Goal: Task Accomplishment & Management: Use online tool/utility

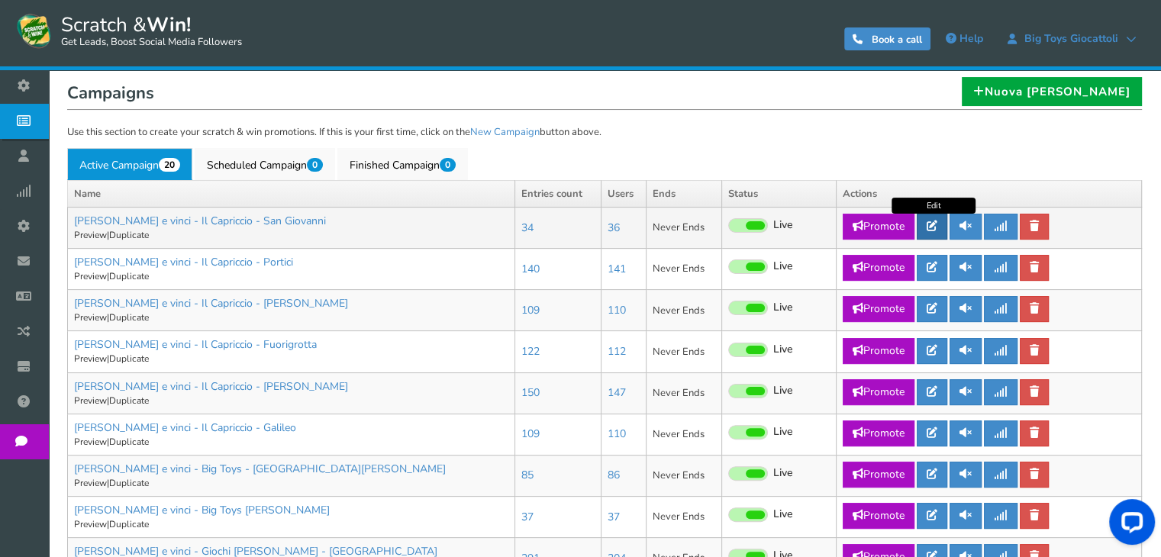
click at [937, 231] on icon at bounding box center [932, 226] width 11 height 11
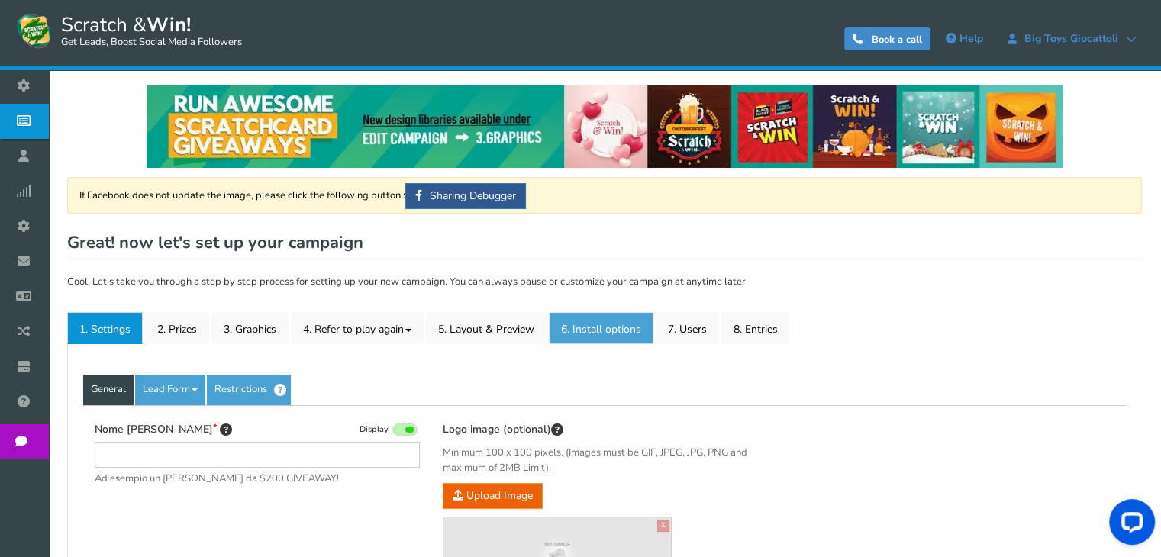
type input "[PERSON_NAME] e vinci - Il Capriccio - San Giovanni"
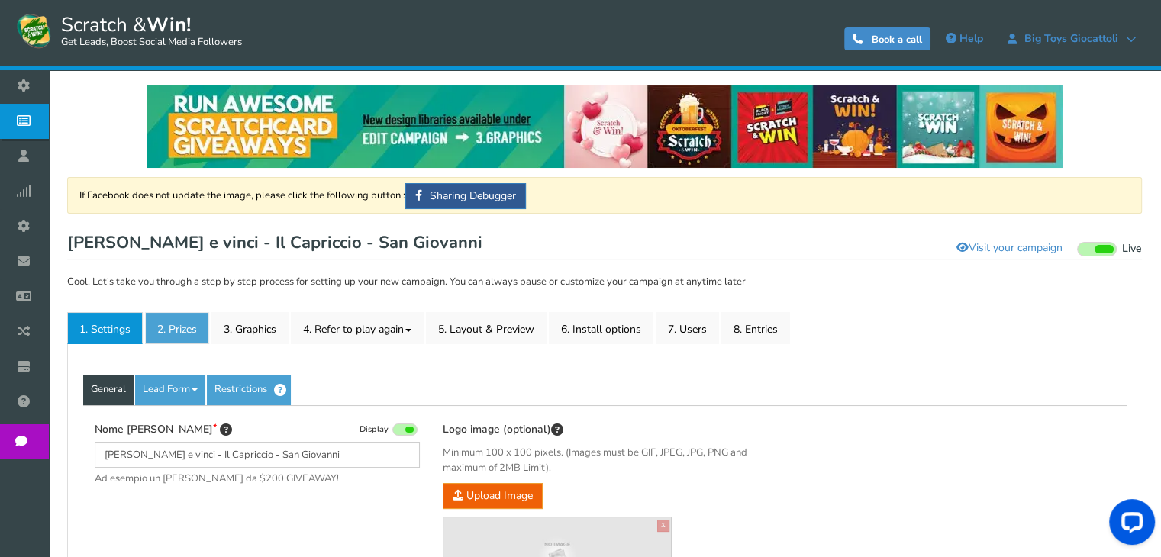
click at [167, 321] on link "2. Prizes" at bounding box center [177, 328] width 64 height 32
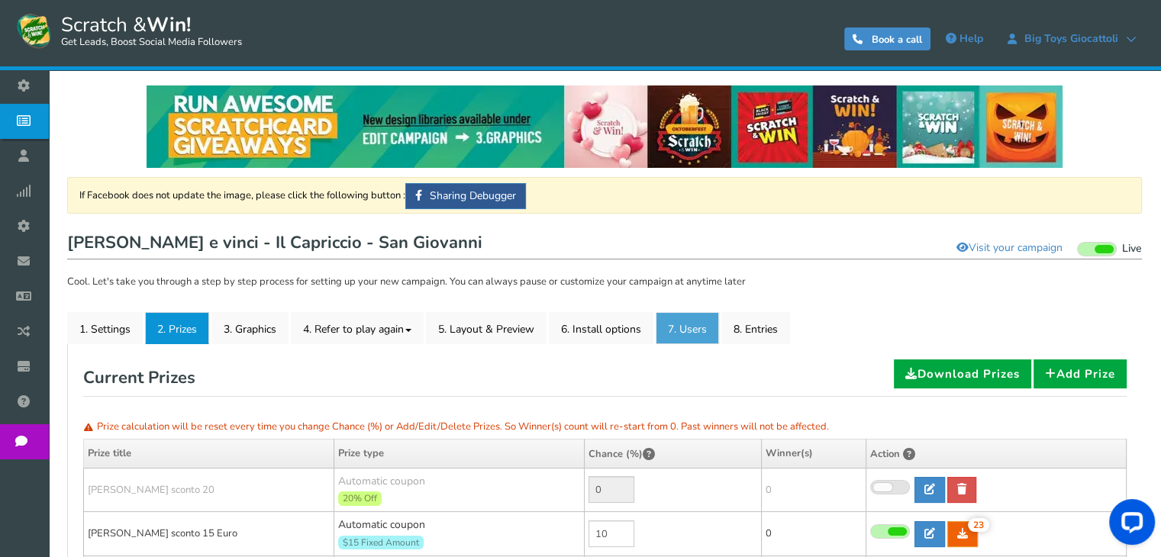
click at [678, 337] on link "7. Users" at bounding box center [687, 328] width 63 height 32
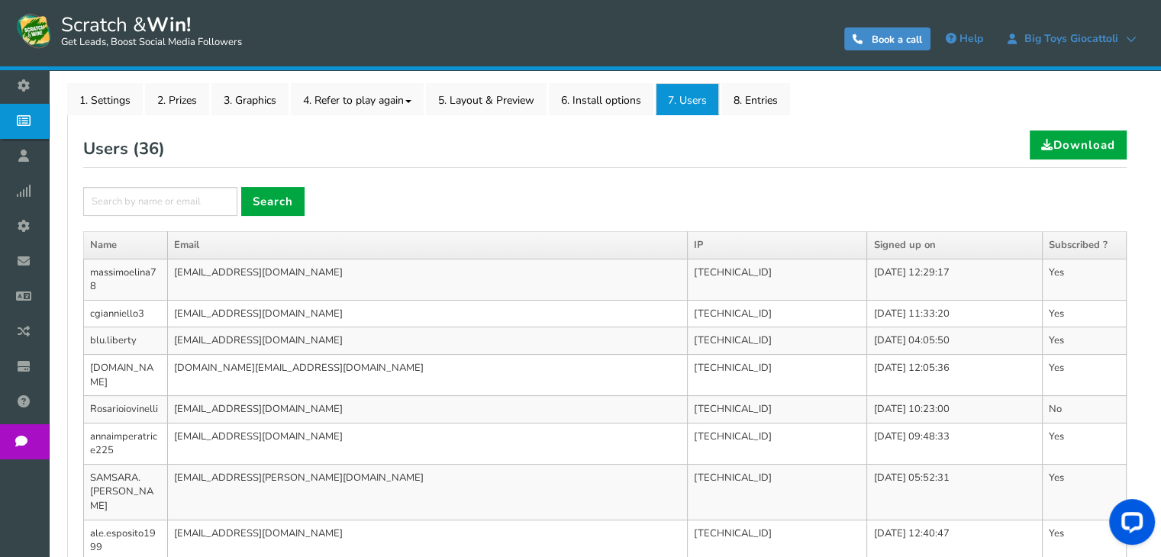
scroll to position [76, 0]
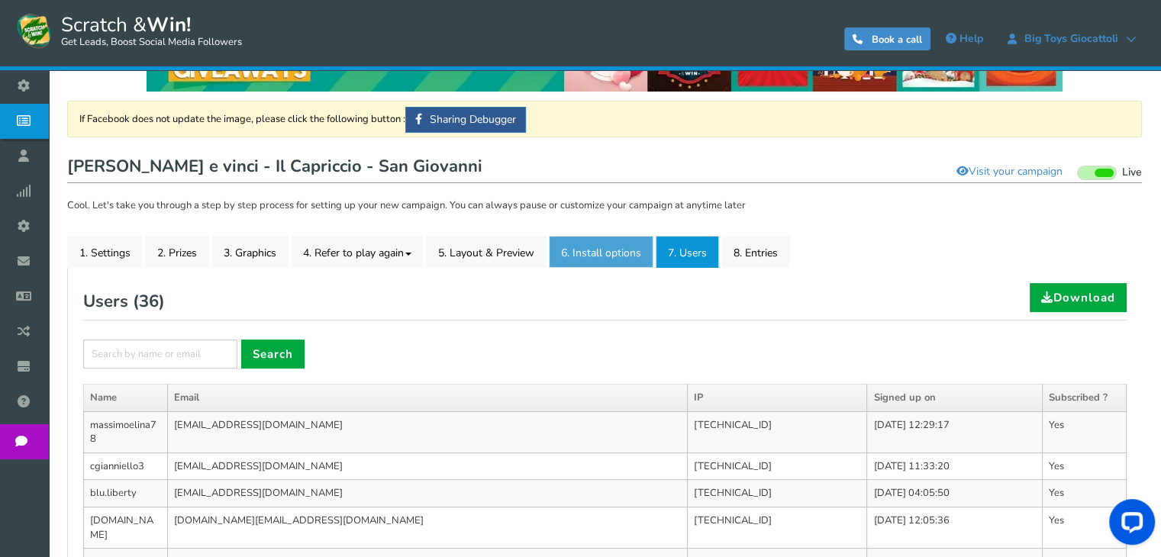
click at [574, 247] on link "6. Install options New" at bounding box center [601, 252] width 105 height 32
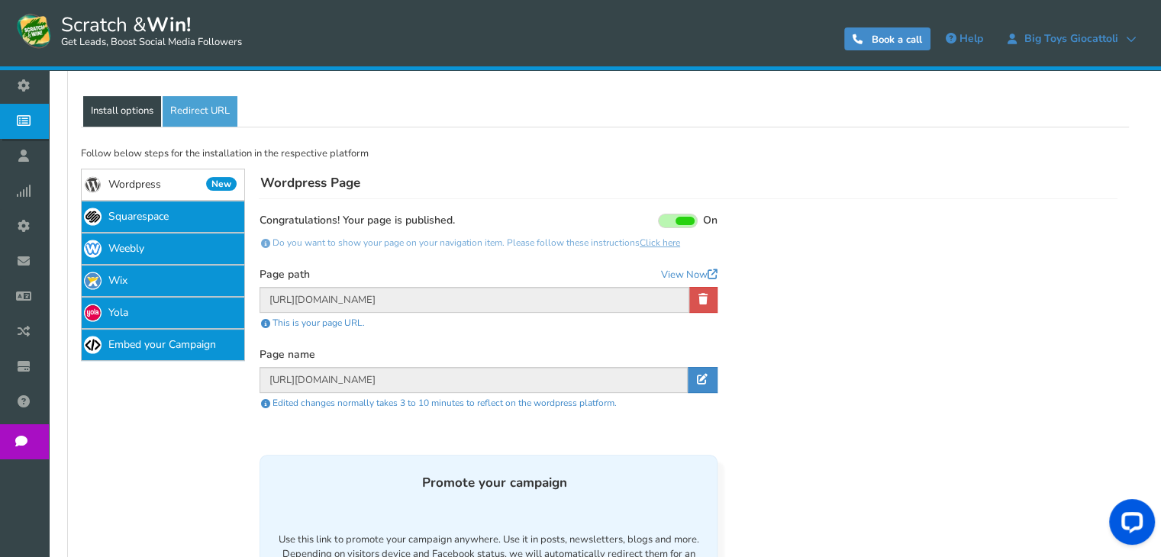
scroll to position [305, 0]
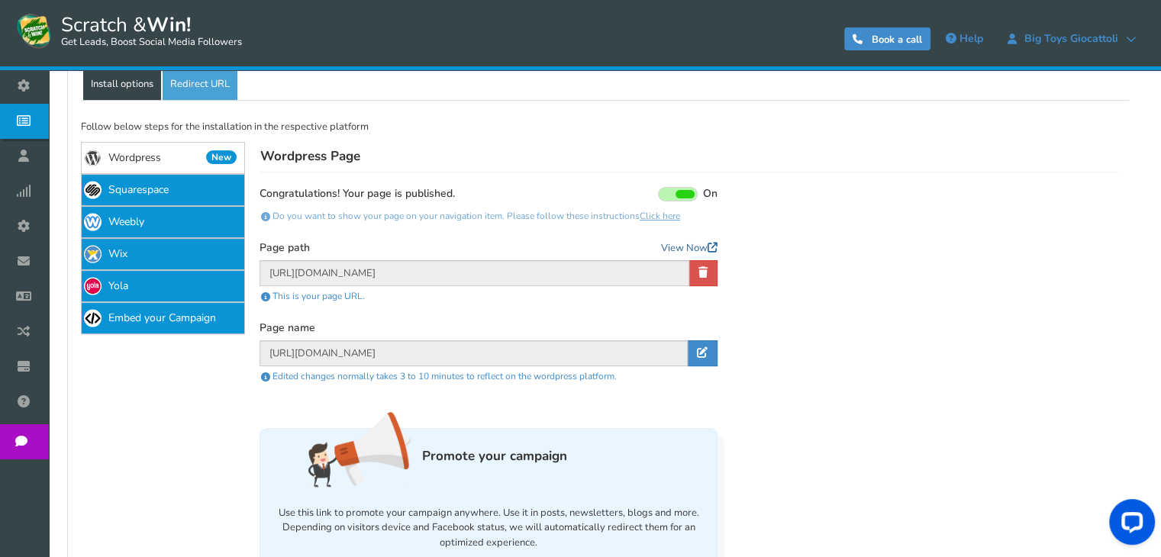
click at [692, 250] on link "View Now" at bounding box center [689, 248] width 57 height 15
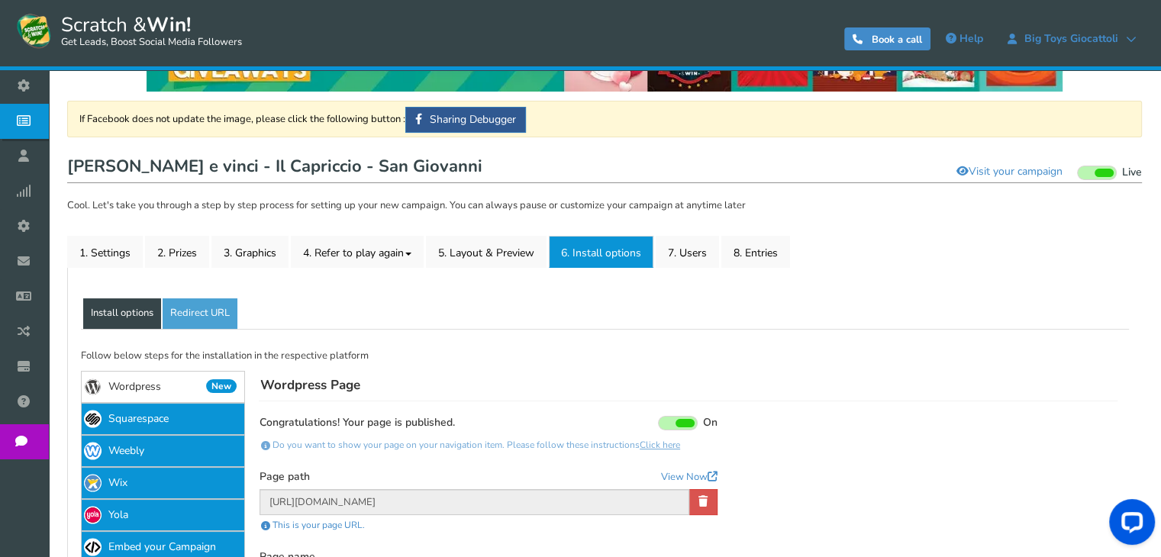
scroll to position [76, 0]
click at [135, 309] on link "Install options" at bounding box center [122, 314] width 78 height 31
click at [121, 315] on link "Install options" at bounding box center [122, 314] width 78 height 31
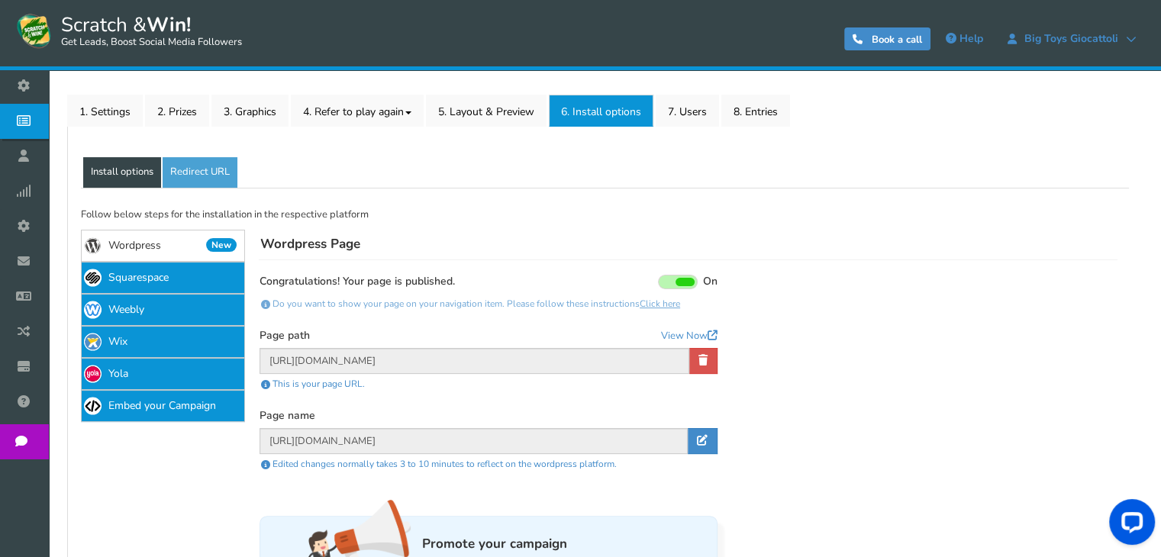
scroll to position [65, 0]
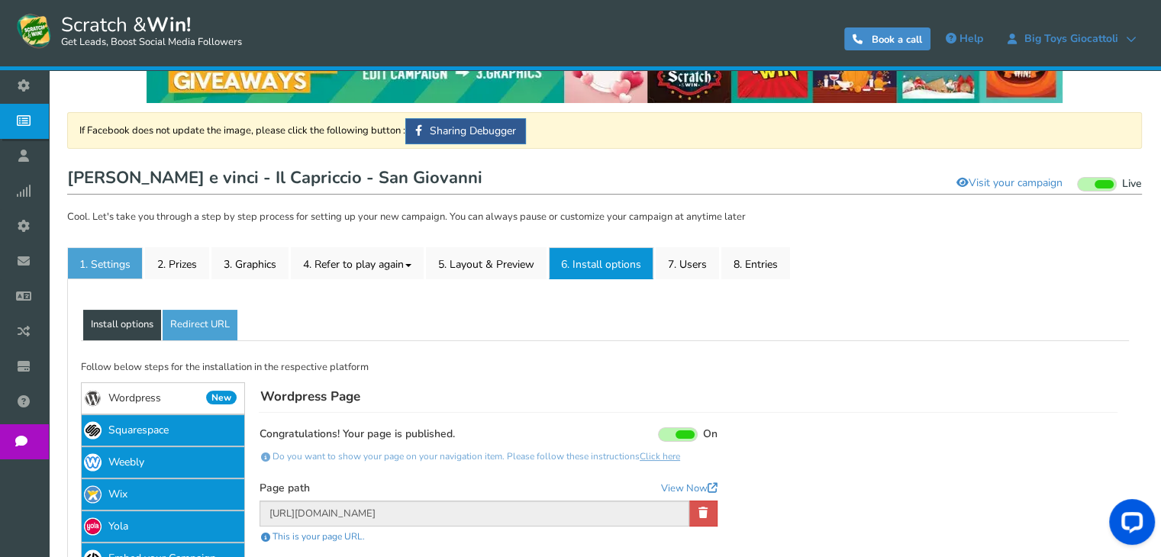
click at [122, 272] on link "1. Settings" at bounding box center [105, 263] width 76 height 32
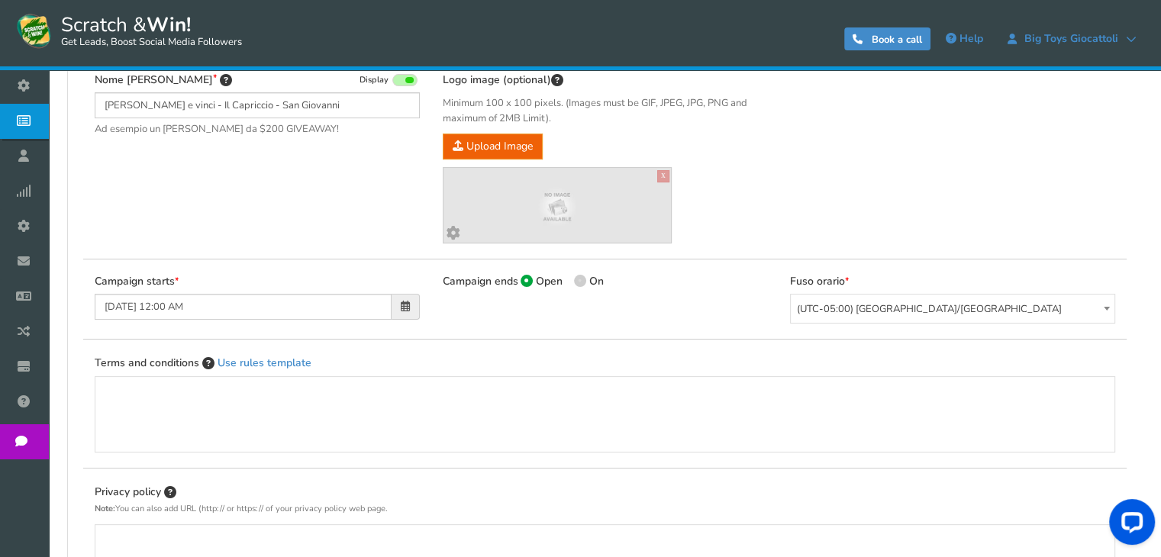
scroll to position [121, 0]
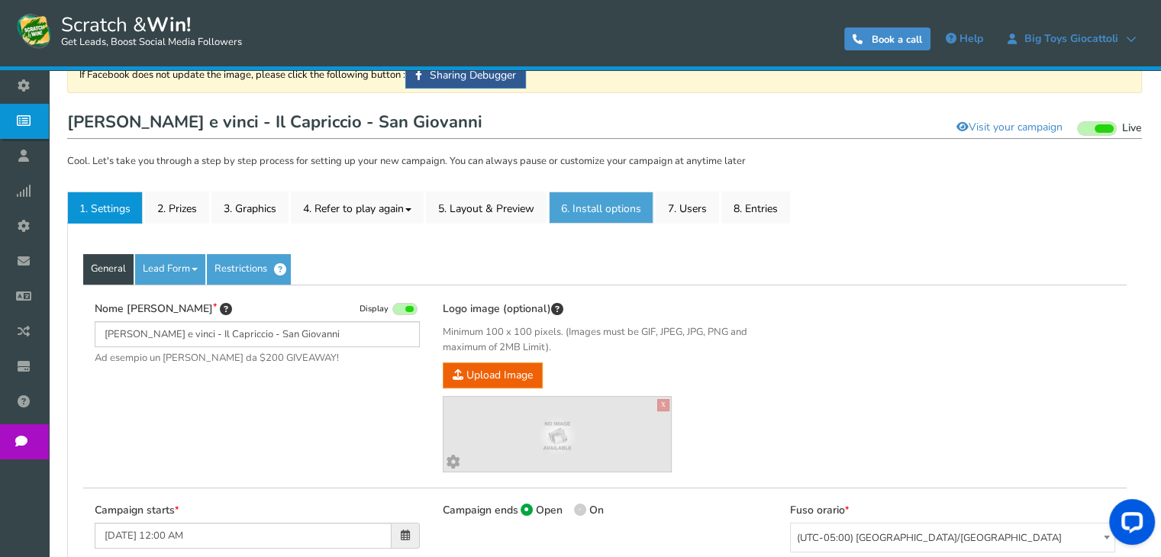
click at [595, 215] on link "6. Install options New" at bounding box center [601, 208] width 105 height 32
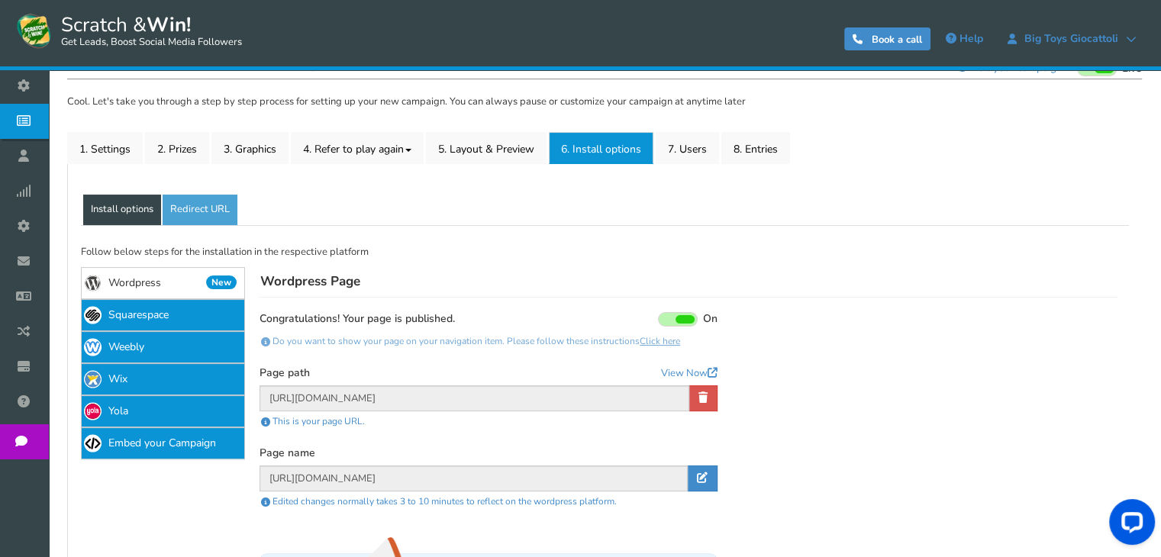
scroll to position [350, 0]
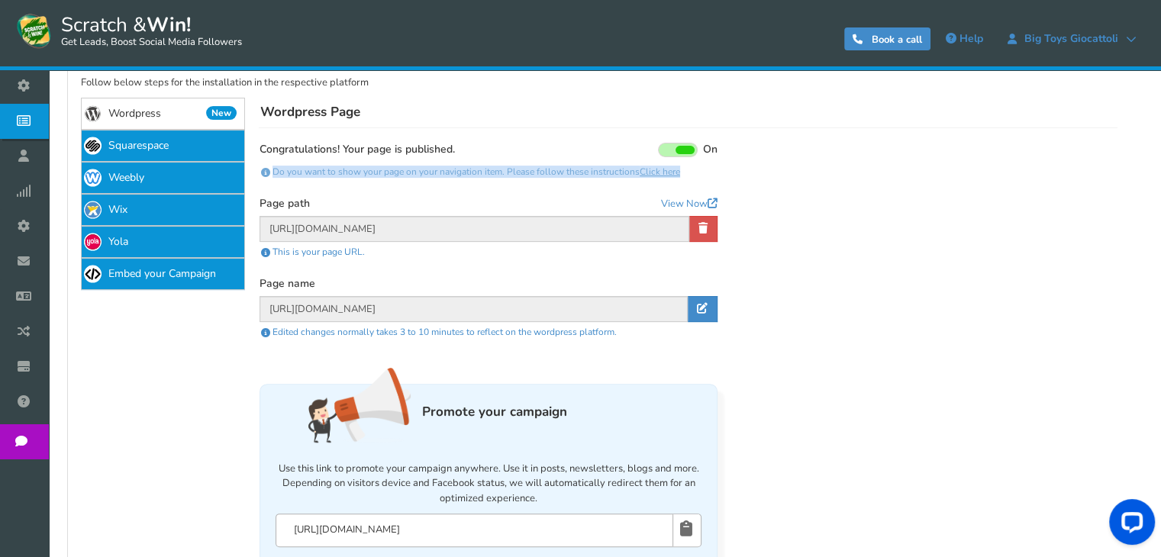
drag, startPoint x: 689, startPoint y: 173, endPoint x: 269, endPoint y: 175, distance: 420.7
click at [269, 175] on div "Do you want to show your page on your navigation item. Please follow these inst…" at bounding box center [489, 172] width 458 height 20
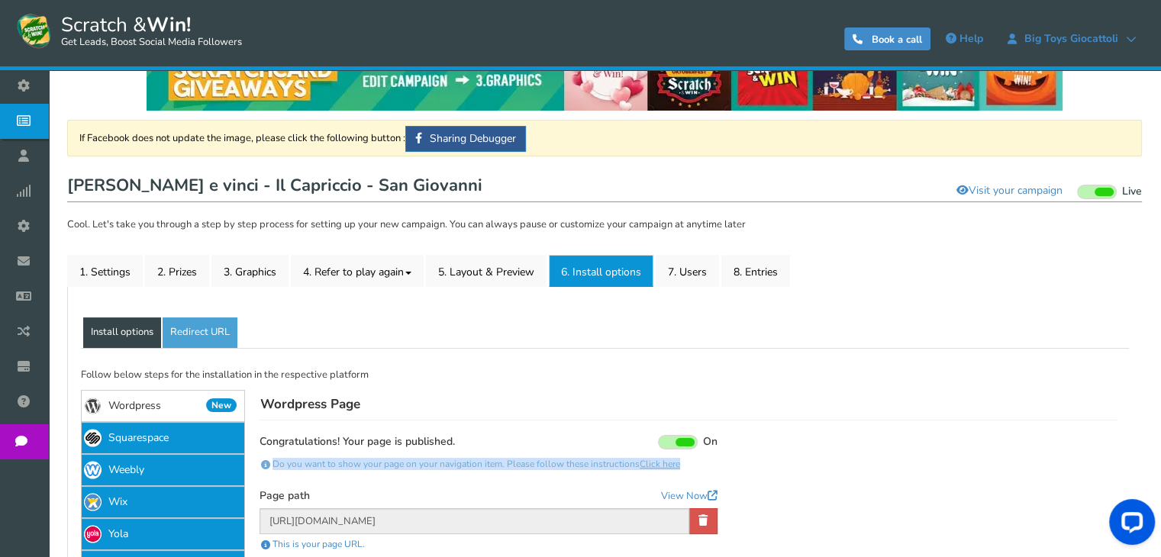
scroll to position [0, 0]
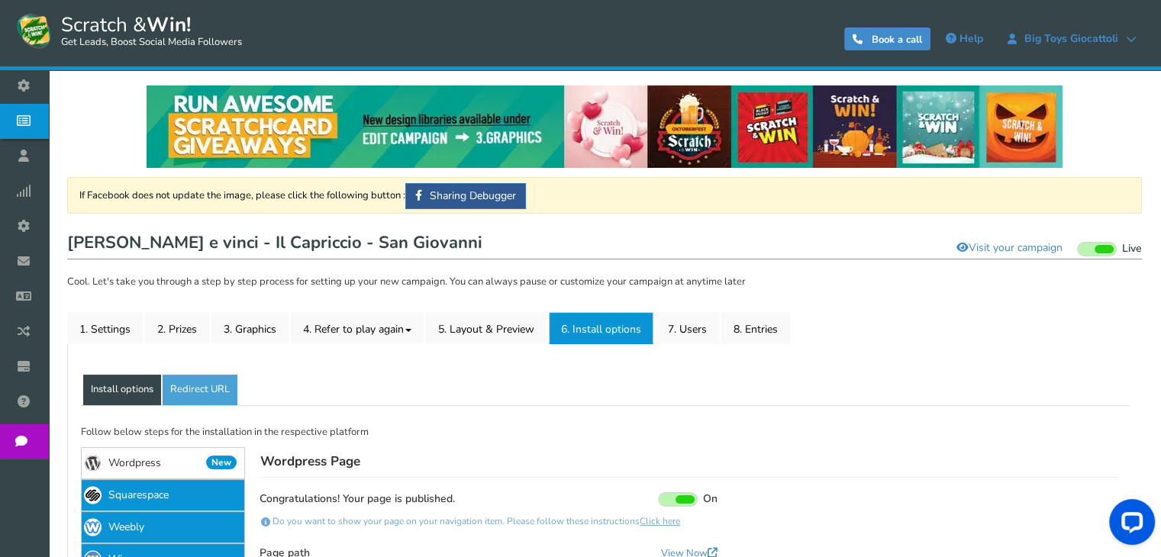
click at [119, 330] on link "1. Settings" at bounding box center [105, 328] width 76 height 32
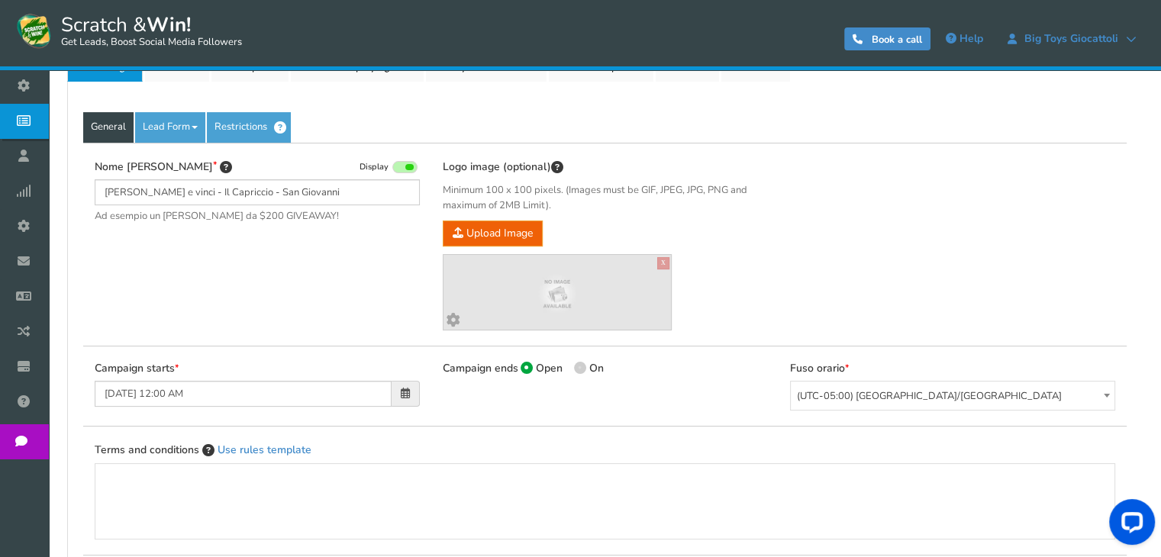
scroll to position [197, 0]
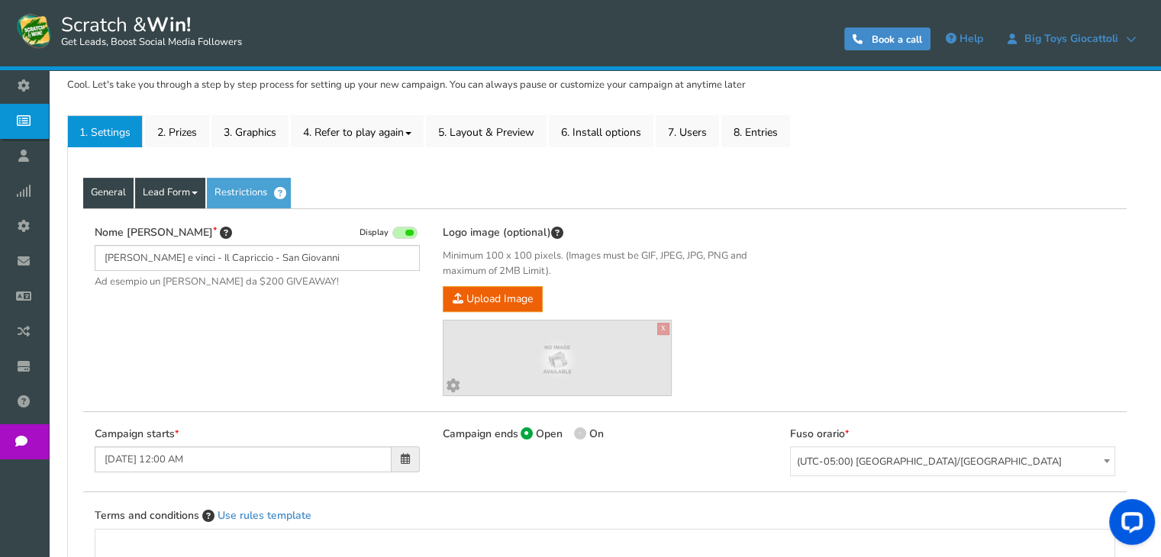
click at [157, 189] on link "Lead Form" at bounding box center [170, 193] width 70 height 31
click at [179, 201] on link "Lead Form" at bounding box center [170, 193] width 70 height 31
click at [247, 195] on link "Restrictions" at bounding box center [249, 193] width 84 height 31
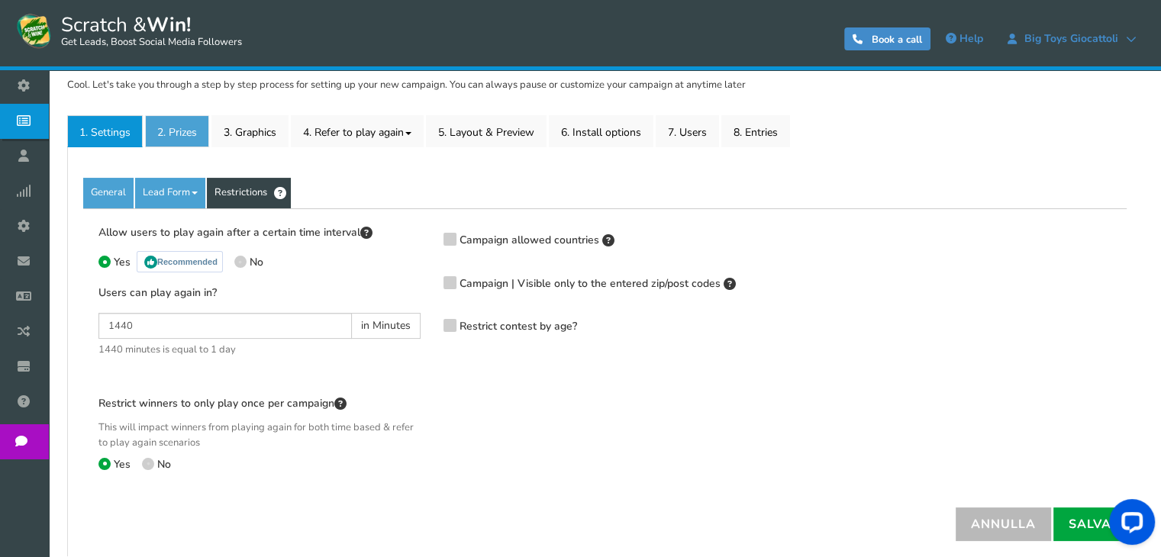
click at [169, 135] on link "2. Prizes" at bounding box center [177, 131] width 64 height 32
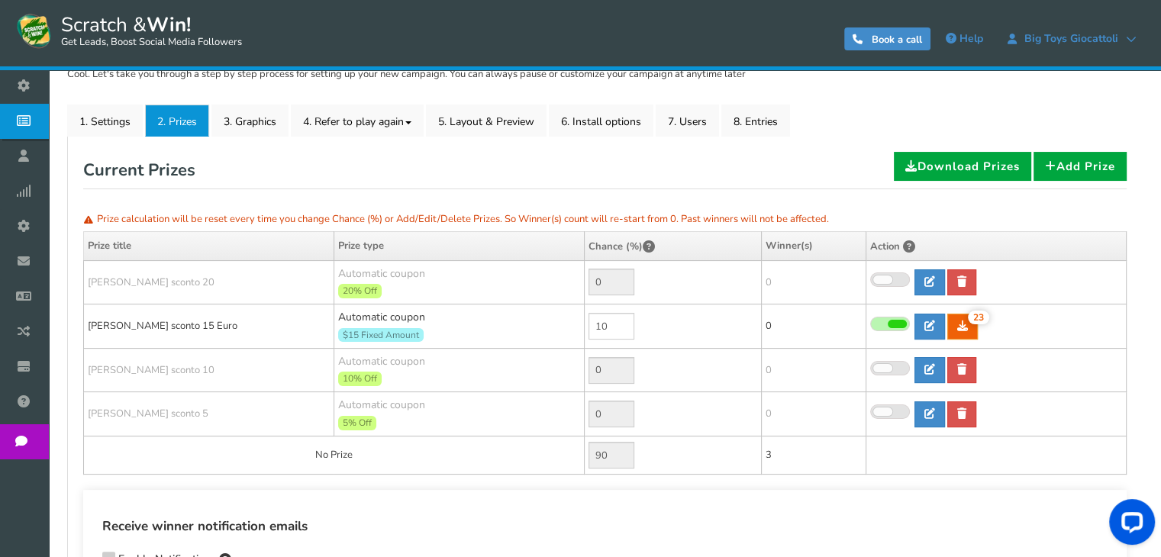
scroll to position [0, 0]
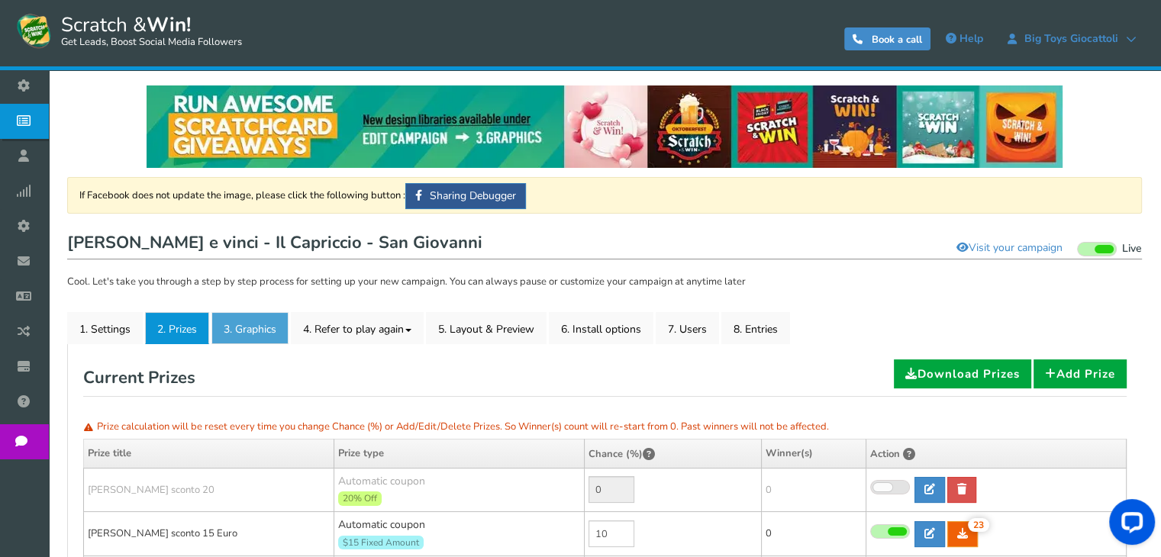
click at [236, 319] on link "3. Graphics" at bounding box center [249, 328] width 77 height 32
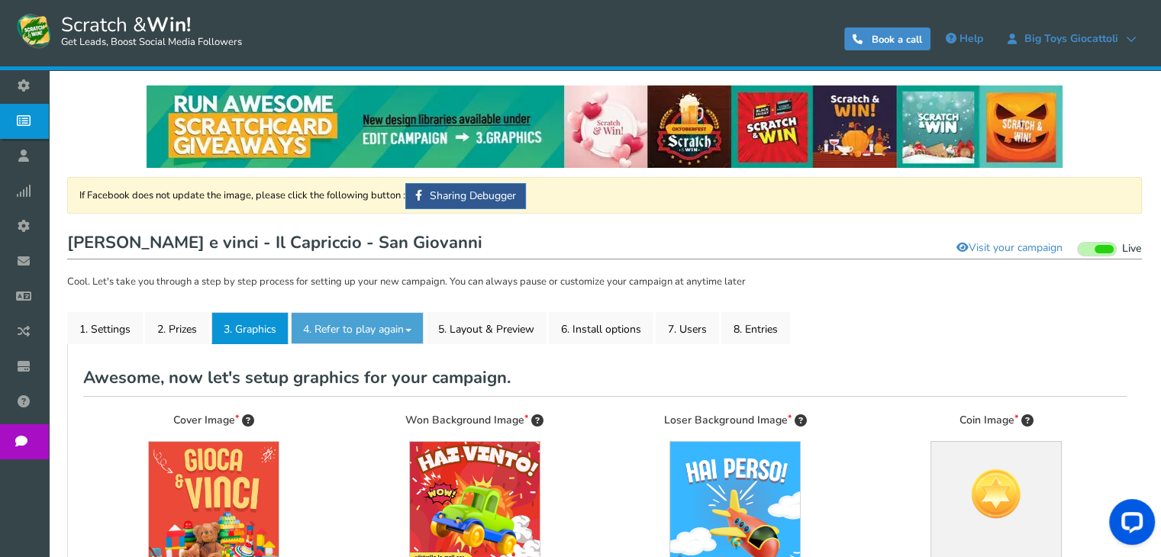
click at [365, 331] on link "4. Refer to play again" at bounding box center [357, 328] width 133 height 32
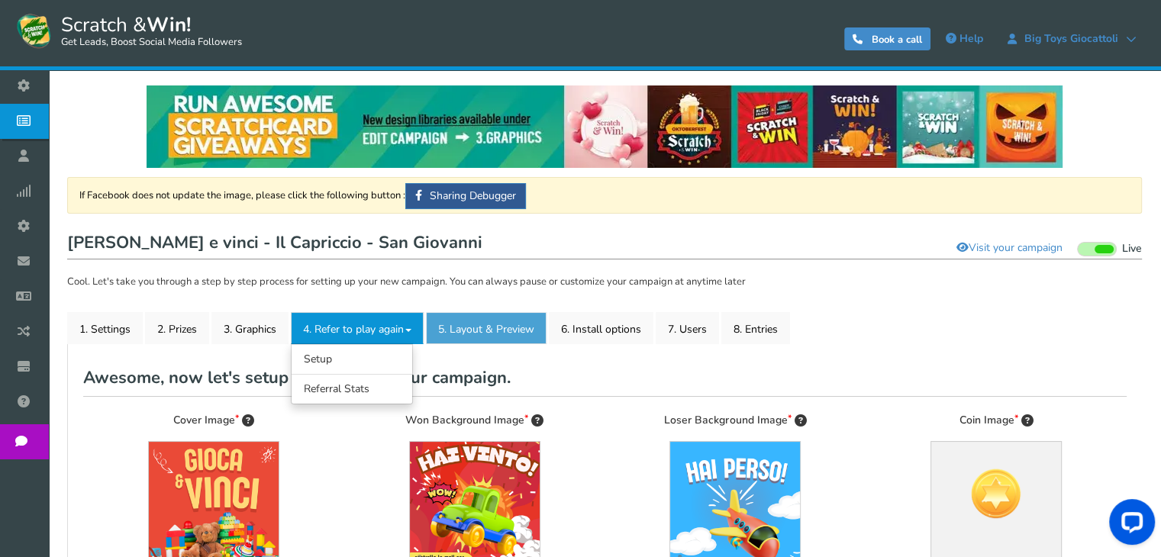
click at [476, 321] on link "5. Layout & Preview" at bounding box center [486, 328] width 121 height 32
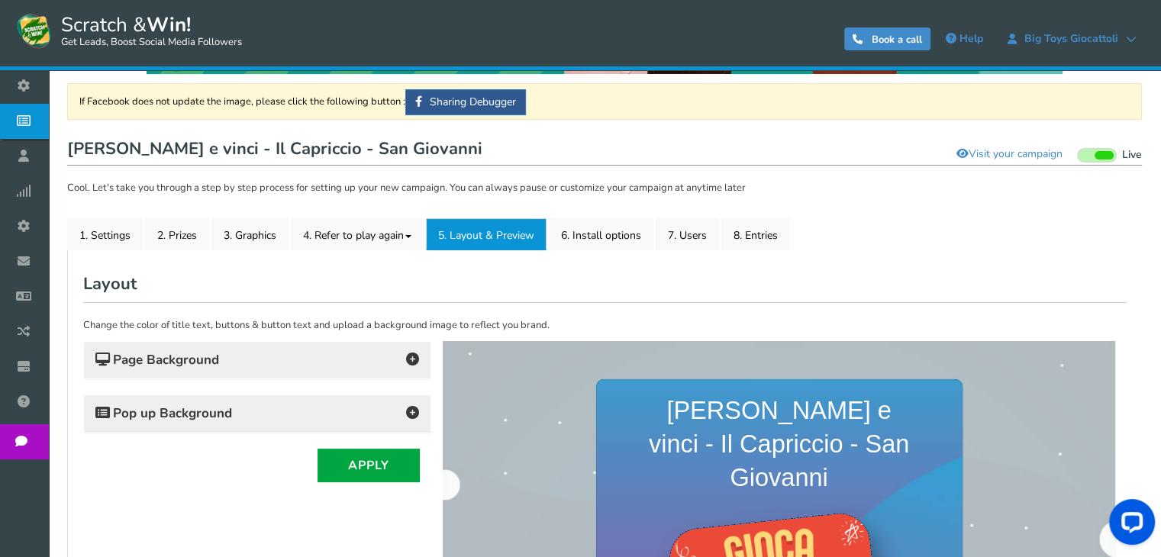
scroll to position [76, 0]
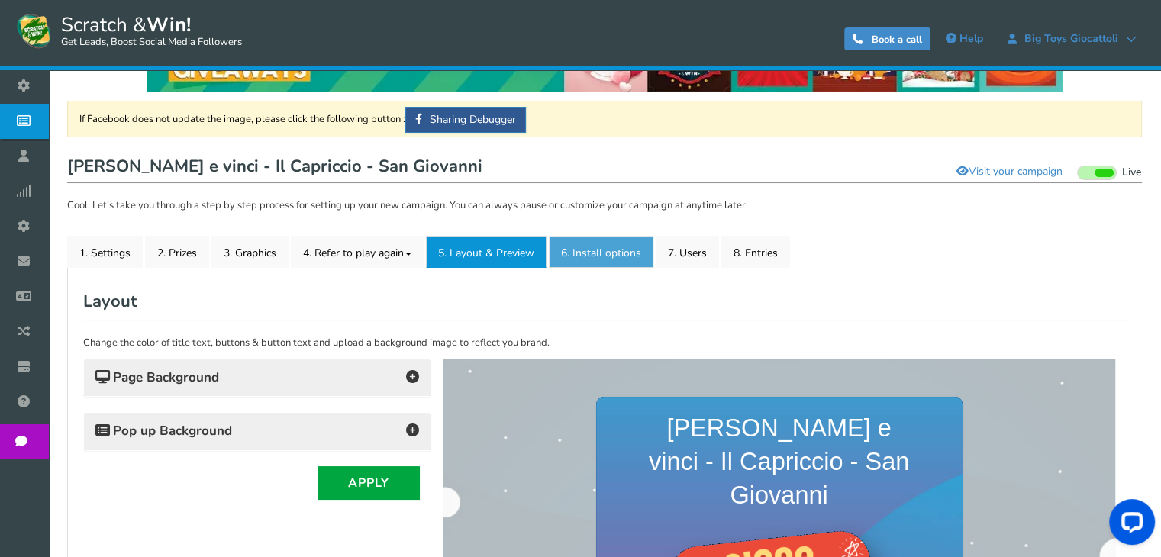
click at [622, 255] on link "6. Install options New" at bounding box center [601, 252] width 105 height 32
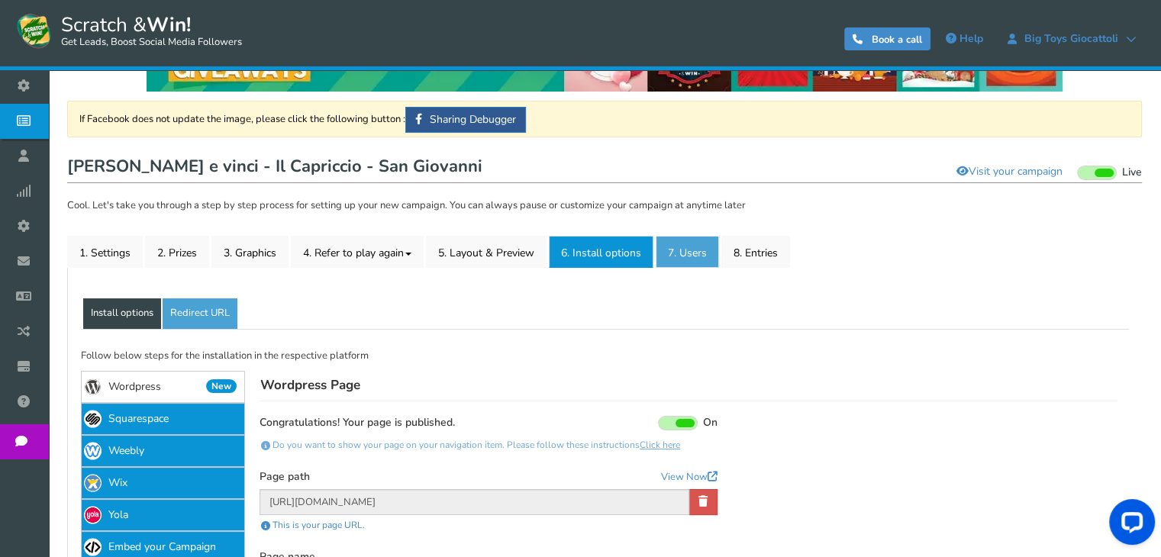
click at [684, 260] on link "7. Users" at bounding box center [687, 252] width 63 height 32
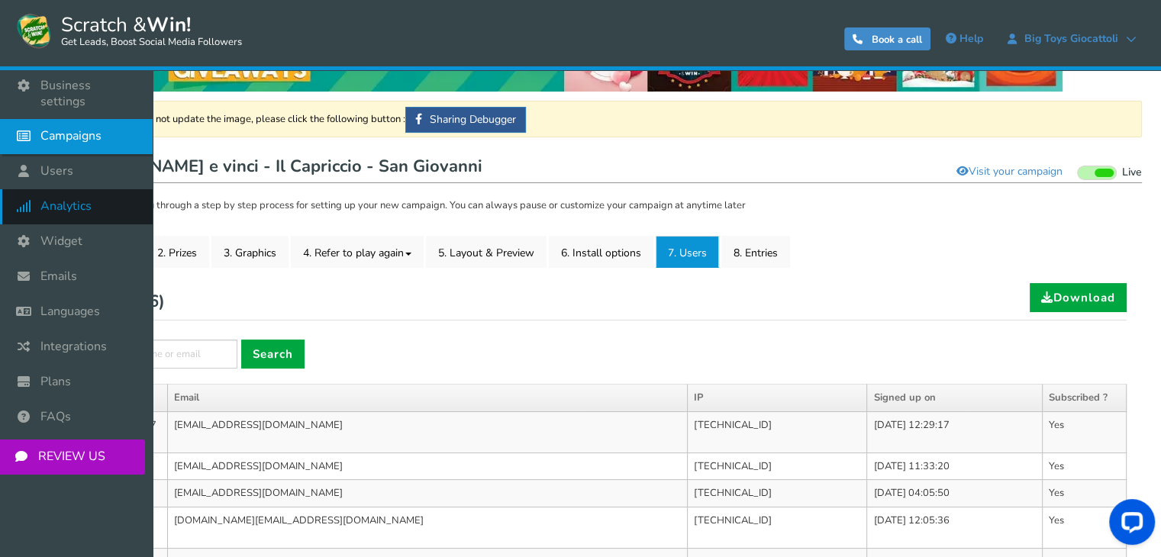
click at [67, 199] on span "Analytics" at bounding box center [65, 207] width 51 height 16
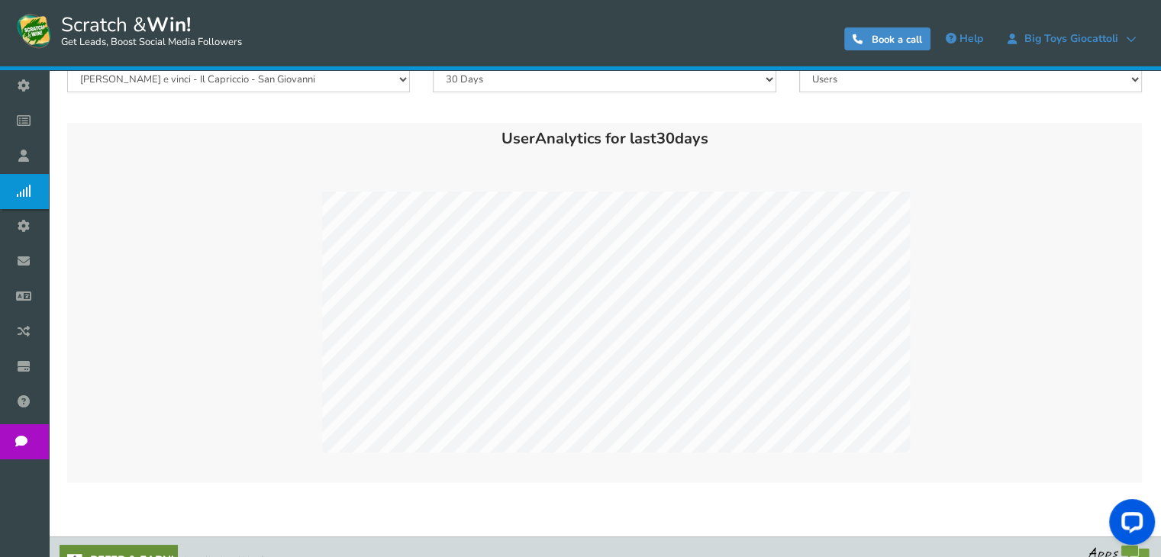
scroll to position [185, 0]
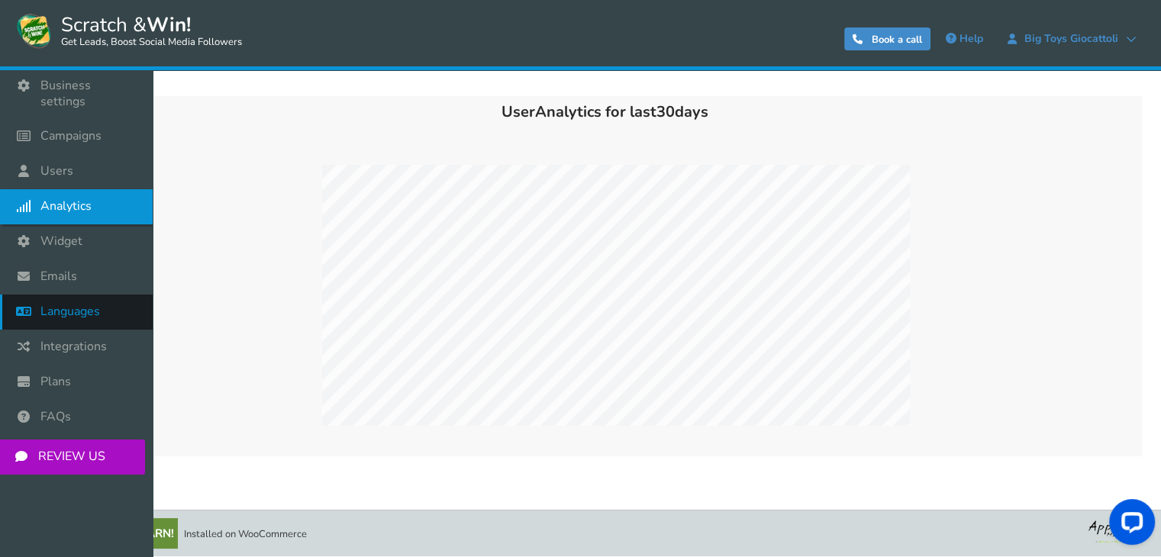
click at [72, 306] on link "Languages" at bounding box center [76, 312] width 153 height 35
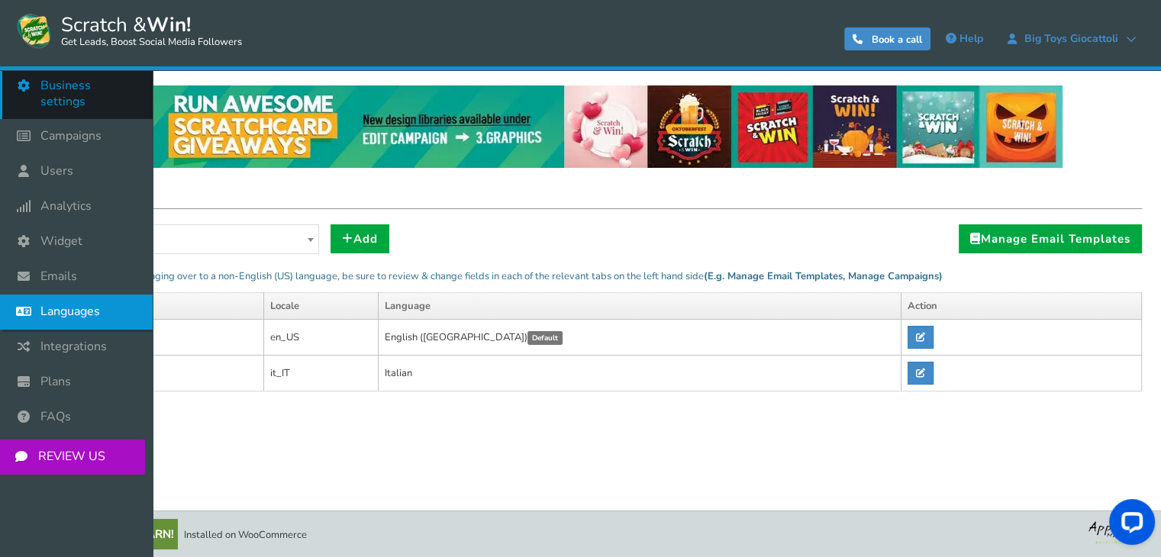
click at [111, 71] on link "Business settings" at bounding box center [76, 94] width 153 height 50
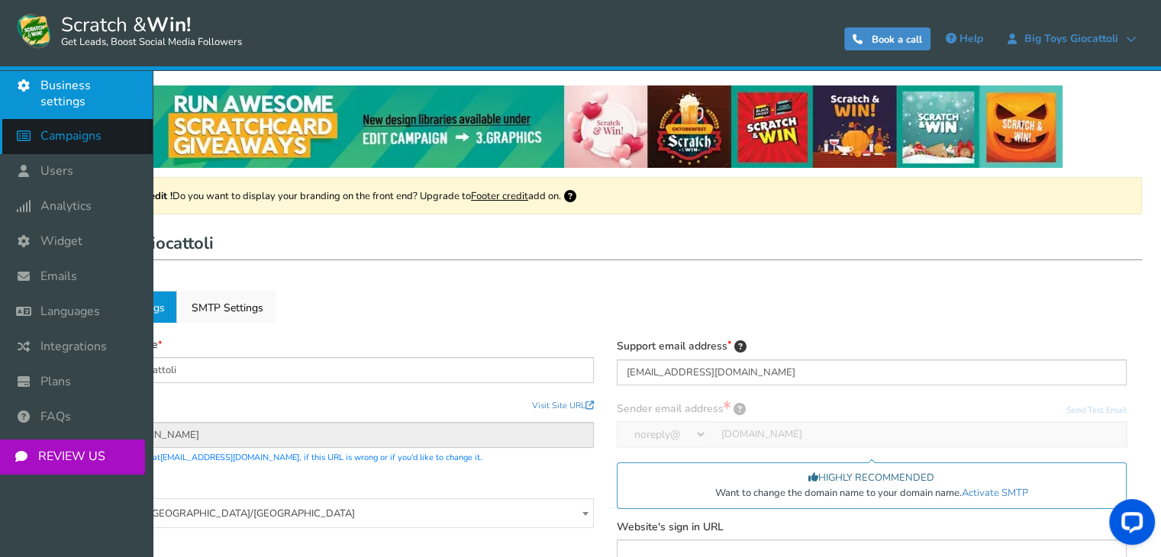
click at [69, 128] on span "Campaigns" at bounding box center [70, 136] width 61 height 16
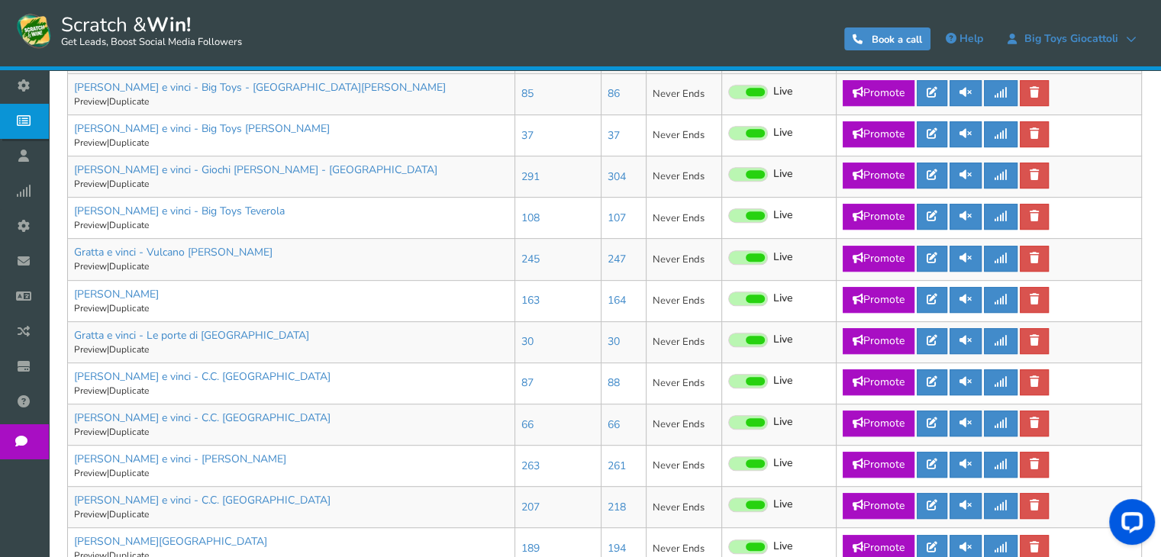
scroll to position [898, 0]
